Goal: Go to known website: Access a specific website the user already knows

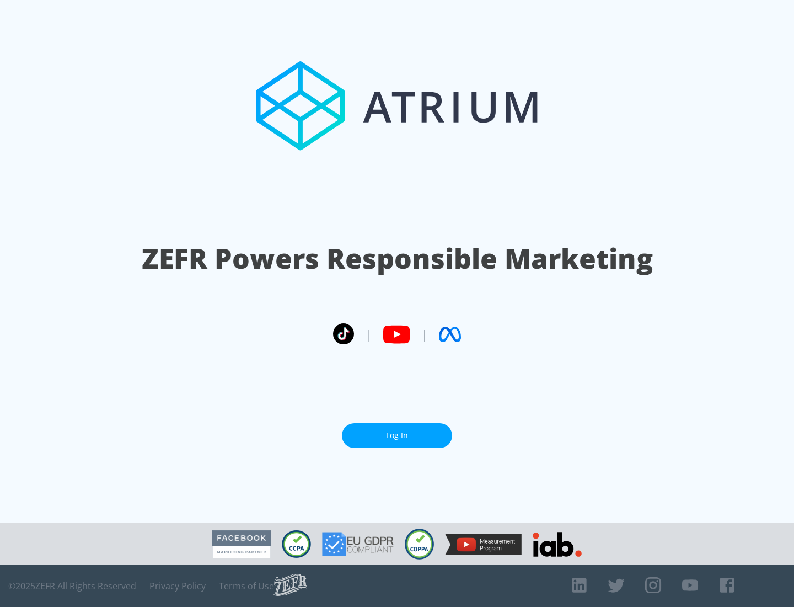
click at [397, 435] on link "Log In" at bounding box center [397, 435] width 110 height 25
